Goal: Information Seeking & Learning: Learn about a topic

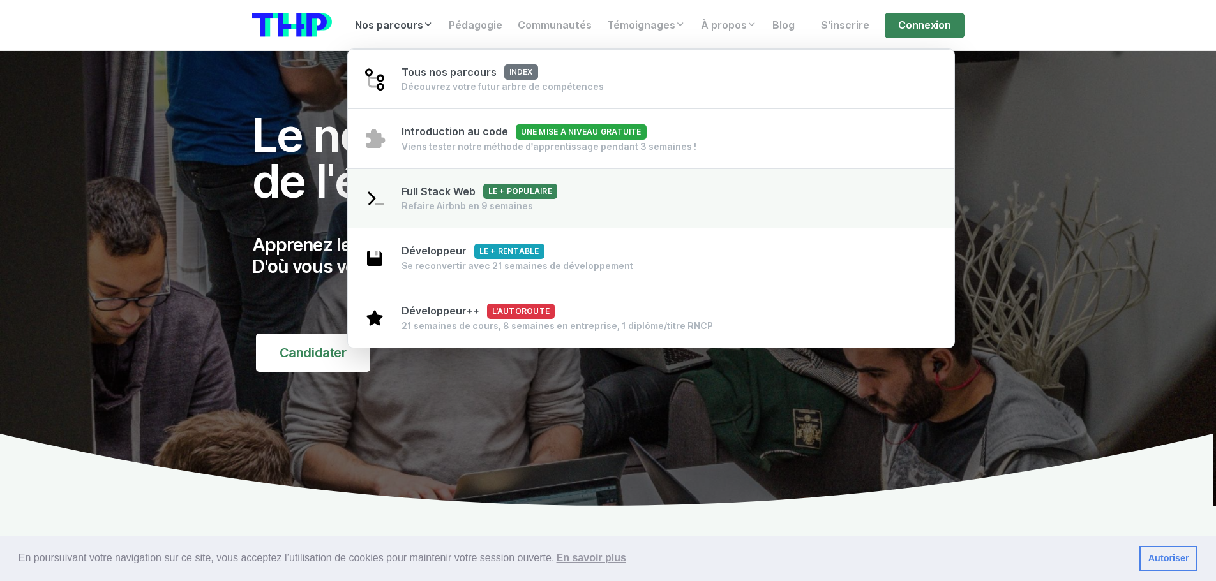
click at [596, 200] on link "Full Stack Web Le + populaire Refaire Airbnb en 9 semaines" at bounding box center [651, 198] width 607 height 61
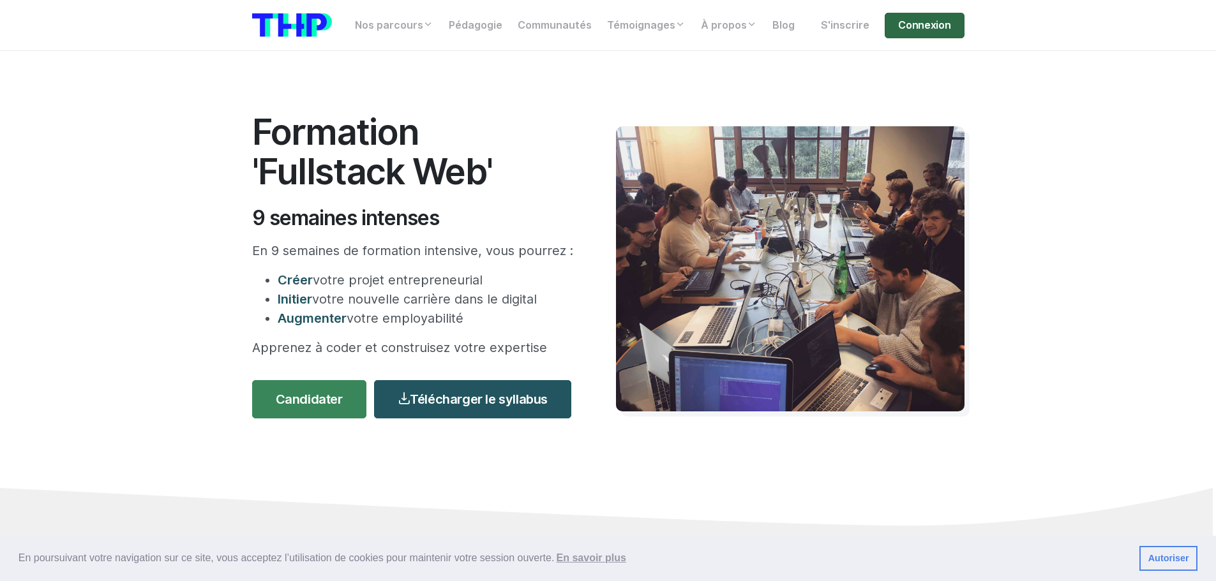
click at [932, 22] on link "Connexion" at bounding box center [923, 26] width 79 height 26
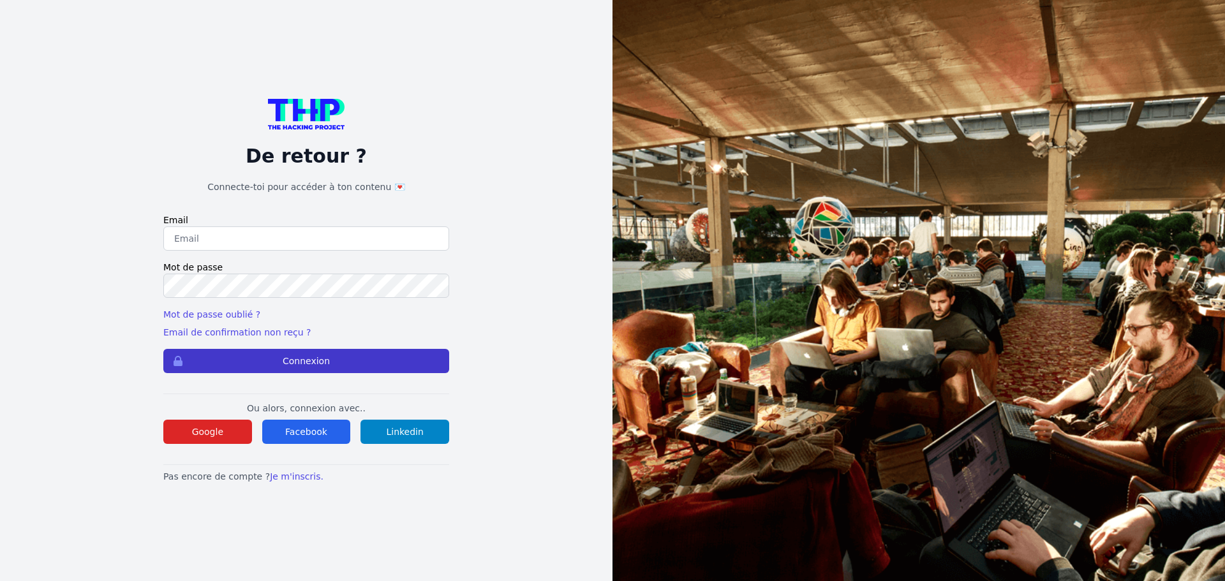
type input "mverhaeghe5@gmail.com"
click at [292, 368] on button "Connexion" at bounding box center [306, 361] width 286 height 24
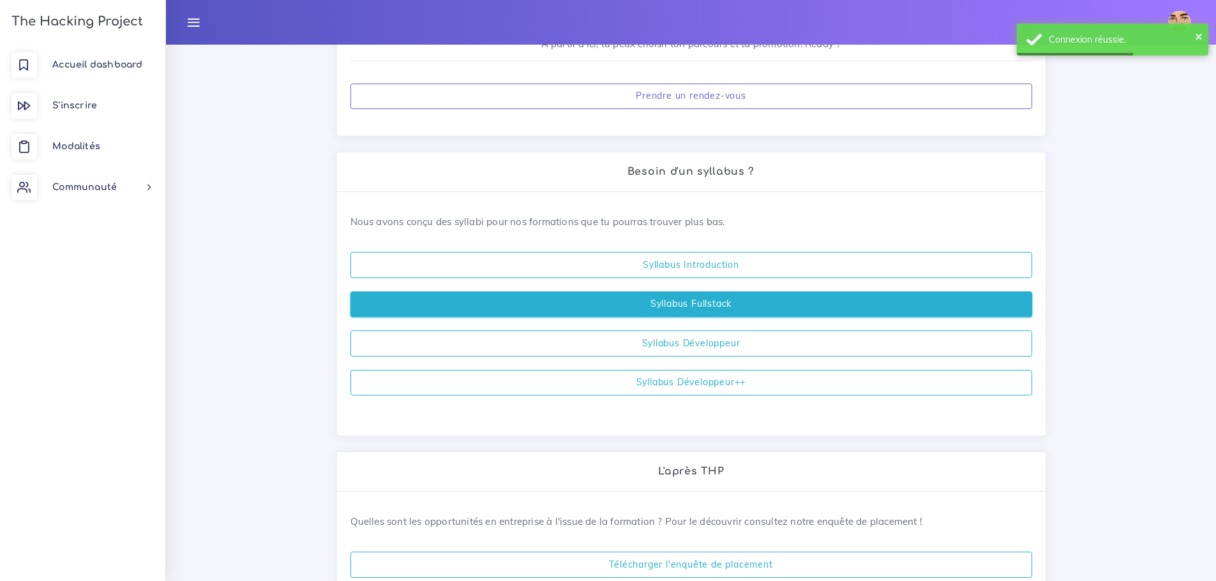
scroll to position [255, 0]
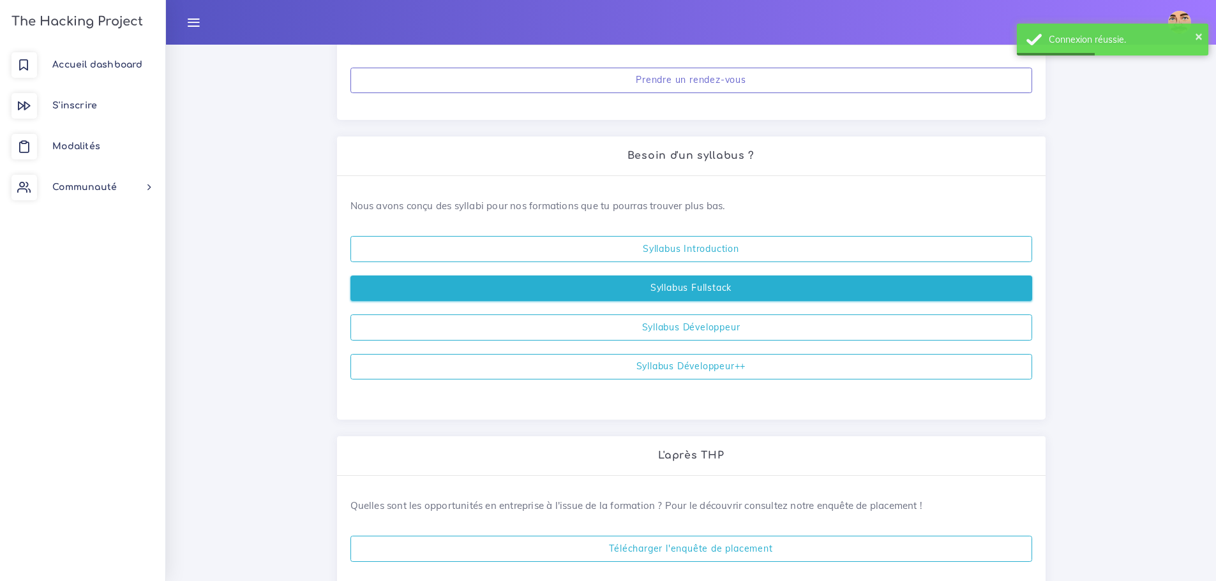
click at [692, 300] on link "Syllabus Fullstack" at bounding box center [691, 289] width 682 height 26
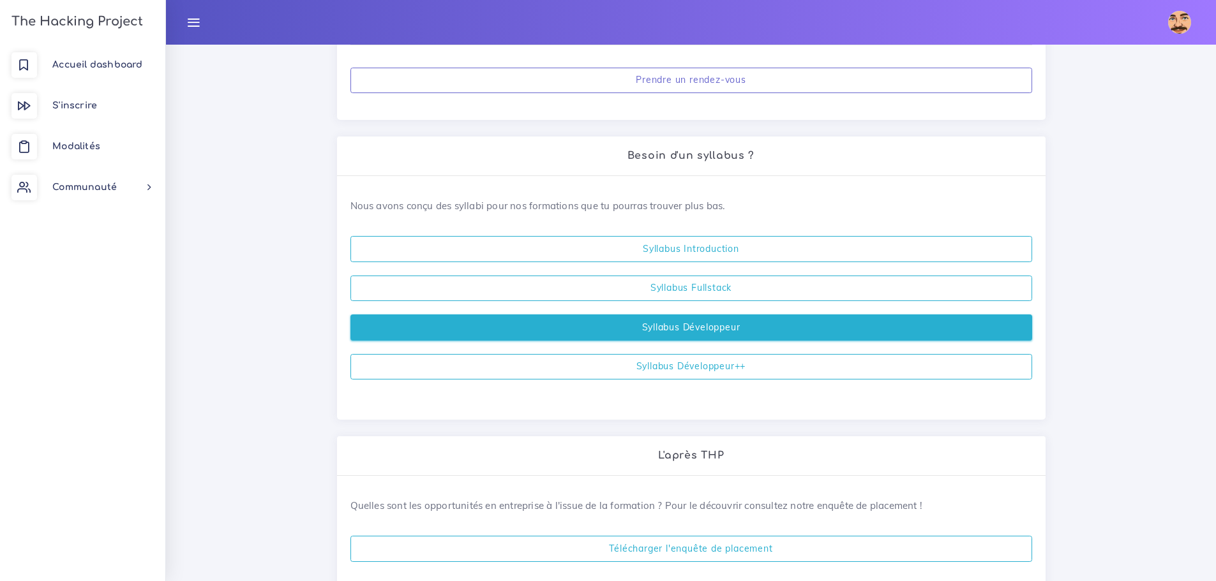
click at [737, 329] on link "Syllabus Développeur" at bounding box center [691, 328] width 682 height 26
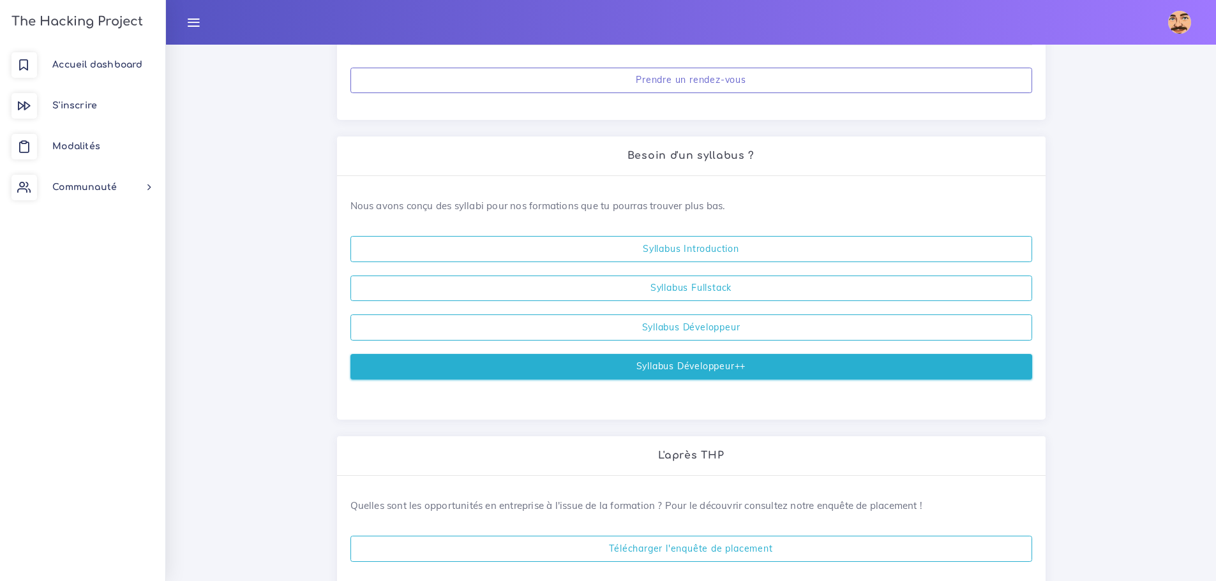
click at [735, 374] on link "Syllabus Développeur++" at bounding box center [691, 367] width 682 height 26
